Goal: Communication & Community: Ask a question

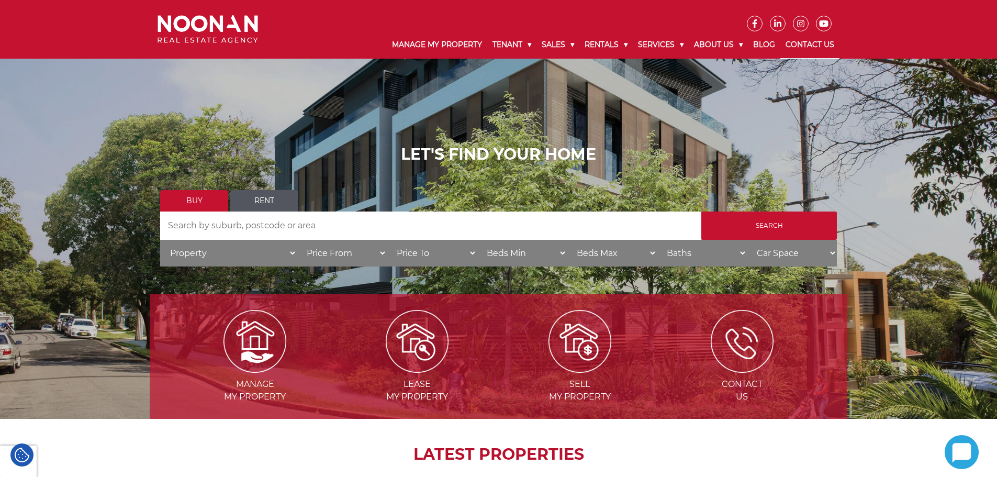
click at [812, 43] on link "Contact Us" at bounding box center [809, 44] width 59 height 27
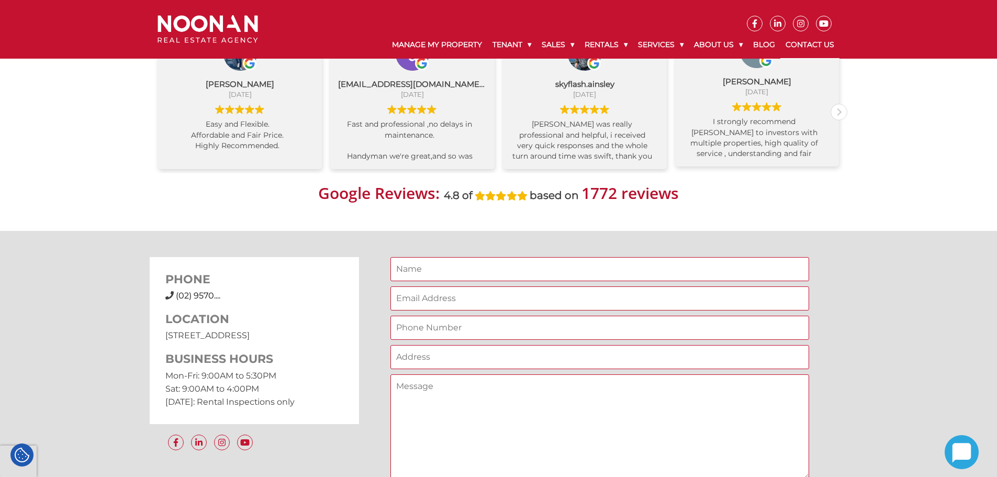
scroll to position [680, 0]
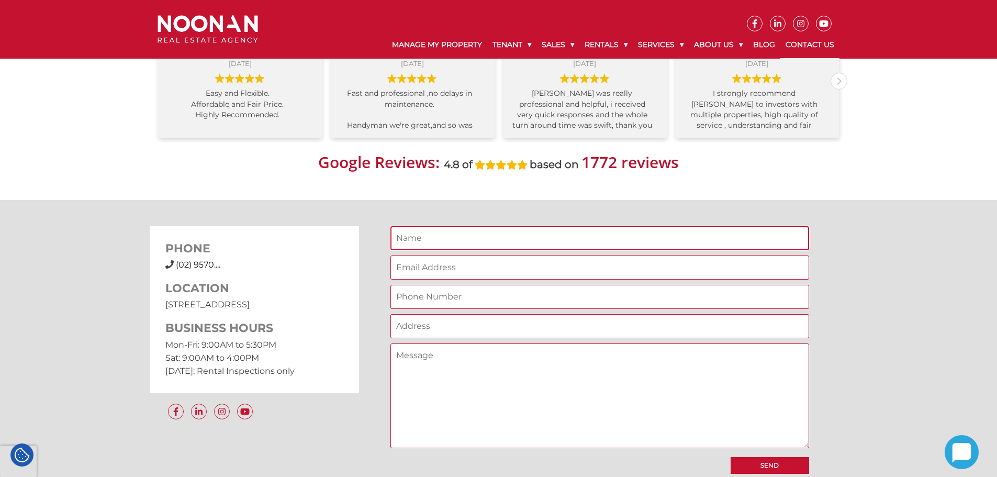
click at [442, 235] on input "Contact form" at bounding box center [599, 238] width 419 height 24
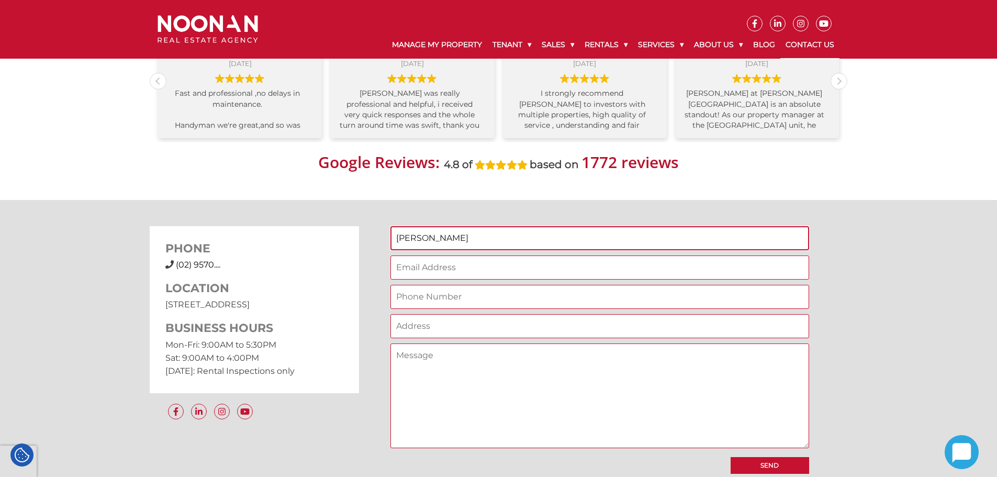
type input "Kristy"
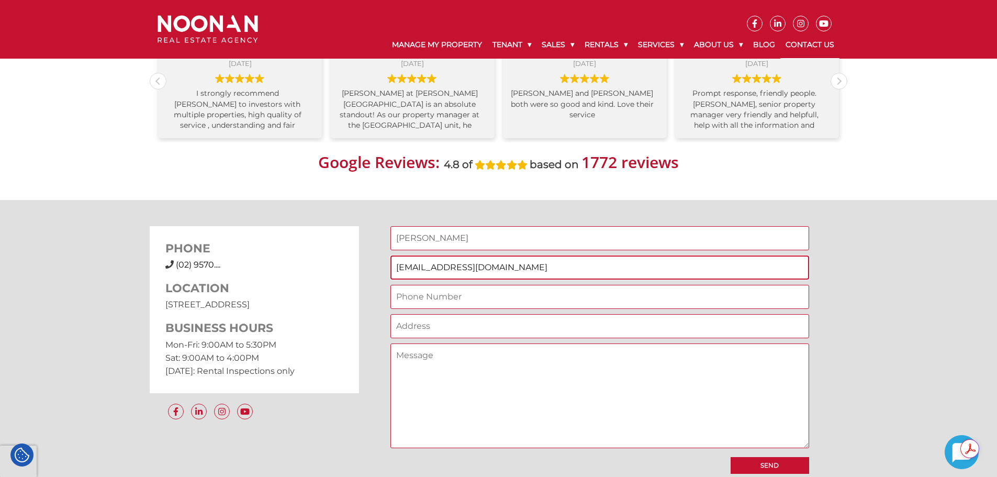
type input "kristygraham@stonerealestate.com.au"
click at [442, 294] on input "Contact form" at bounding box center [599, 297] width 419 height 24
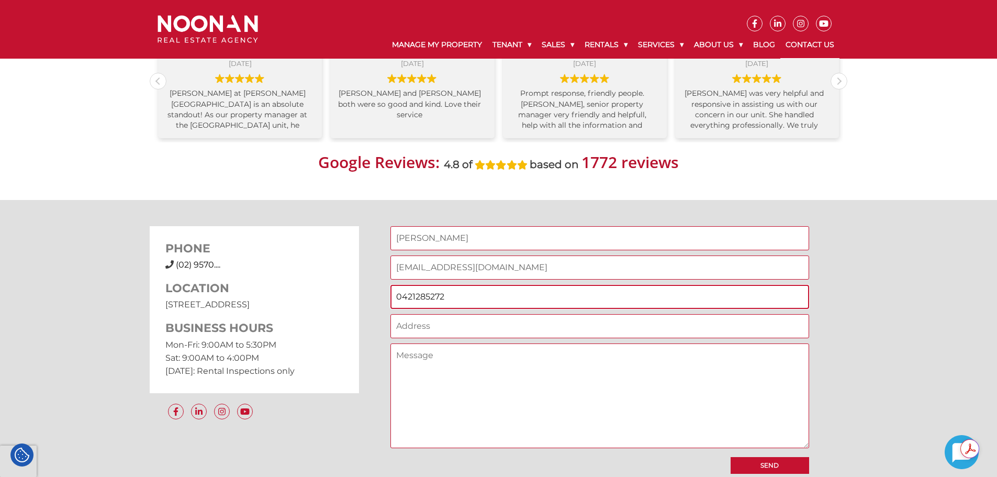
type input "0421285272"
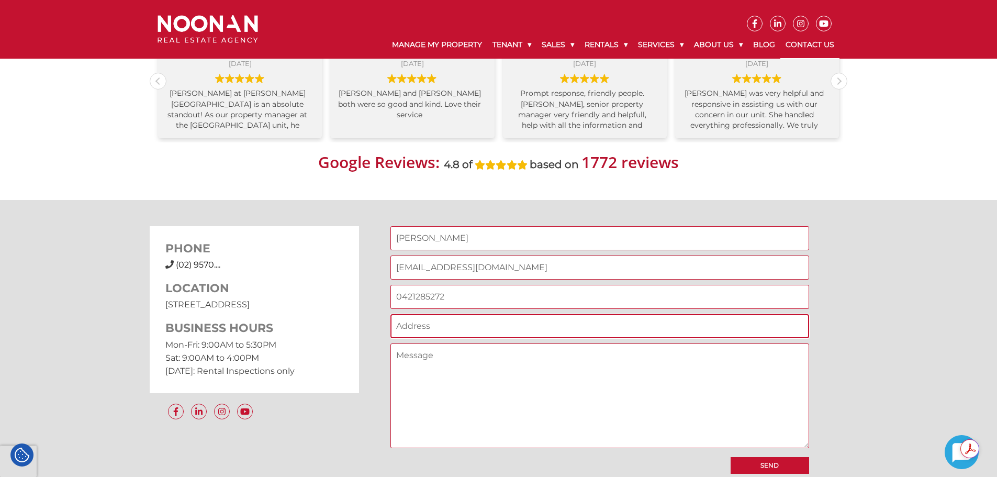
click at [410, 322] on input "Contact form" at bounding box center [599, 326] width 419 height 24
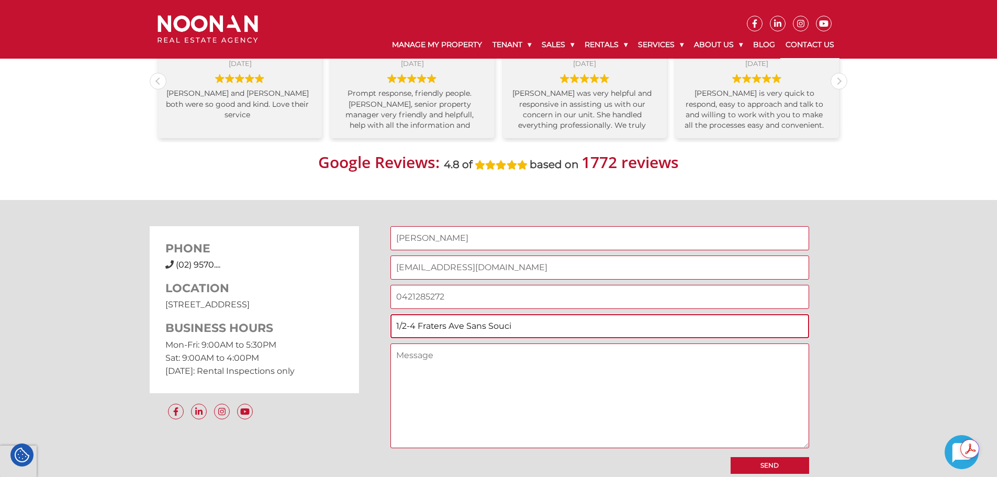
type input "1/2-4 Fraters Ave Sans Souci"
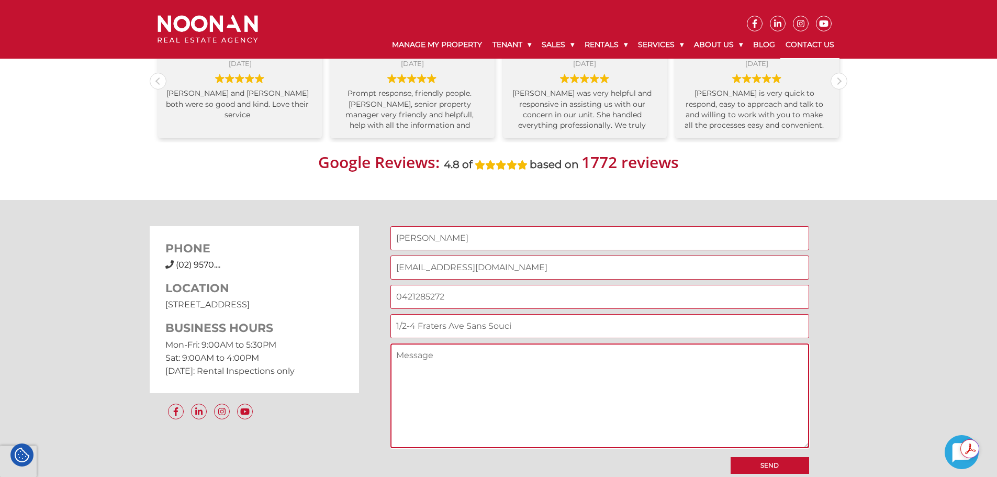
click at [431, 356] on textarea "Contact form" at bounding box center [599, 395] width 419 height 105
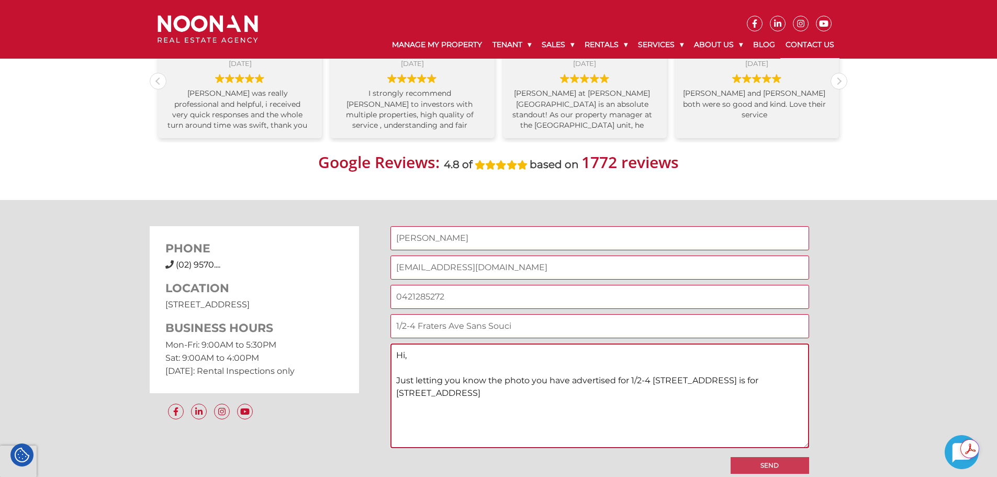
type textarea "Hi, Just letting you know the photo you have advertised for 1/2-4 Fraters Ave S…"
click at [749, 463] on input "Send" at bounding box center [770, 465] width 79 height 17
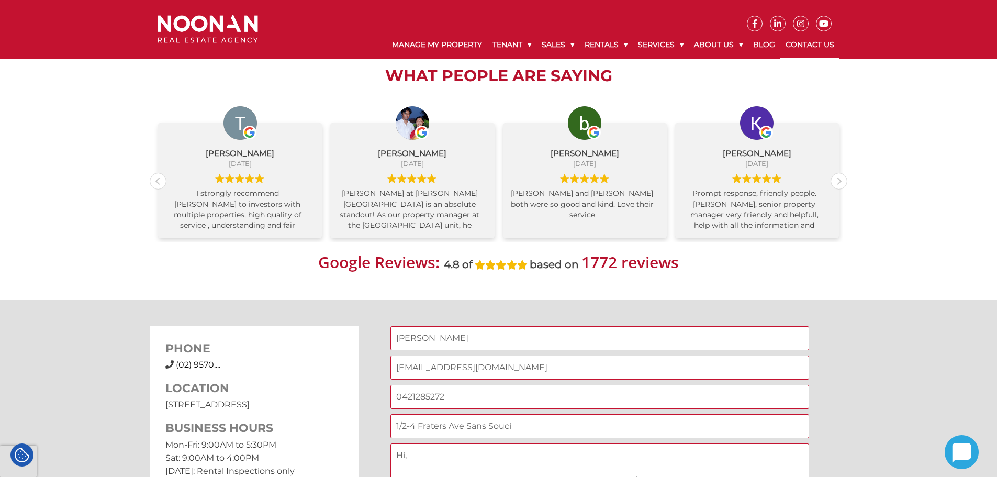
scroll to position [471, 0]
